Goal: Obtain resource: Download file/media

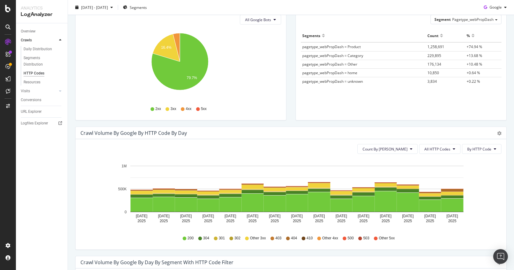
scroll to position [122, 0]
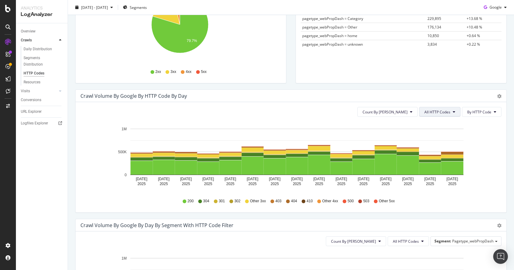
click at [429, 114] on span "All HTTP Codes" at bounding box center [438, 111] width 26 height 5
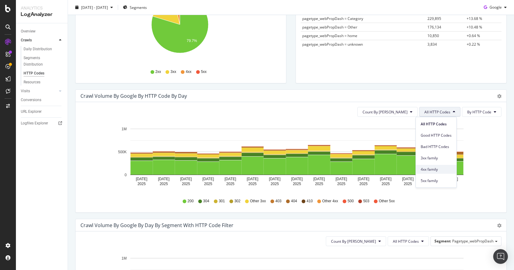
click at [430, 166] on div "4xx family" at bounding box center [436, 169] width 41 height 9
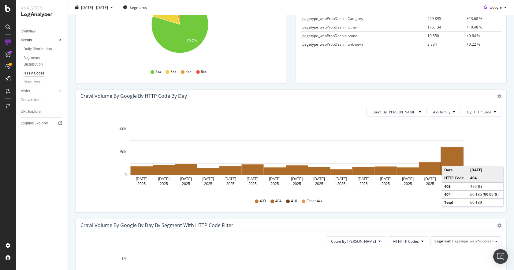
click at [451, 160] on rect "A chart." at bounding box center [452, 160] width 22 height 27
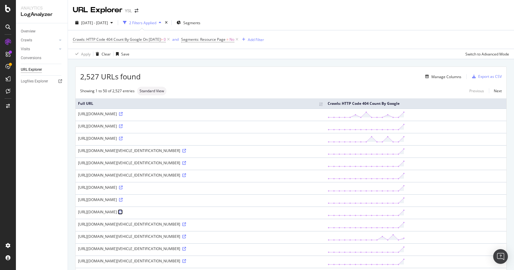
click at [123, 214] on icon at bounding box center [121, 212] width 4 height 4
click at [486, 76] on div "Export as CSV" at bounding box center [491, 76] width 24 height 5
